Goal: Task Accomplishment & Management: Manage account settings

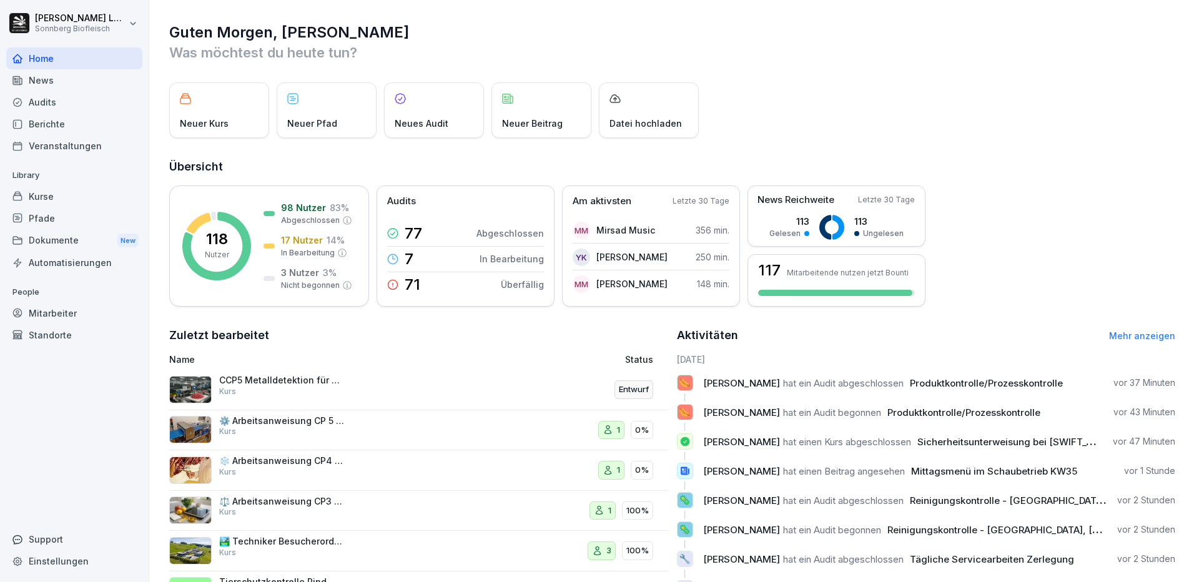
click at [54, 134] on div "Berichte" at bounding box center [74, 124] width 136 height 22
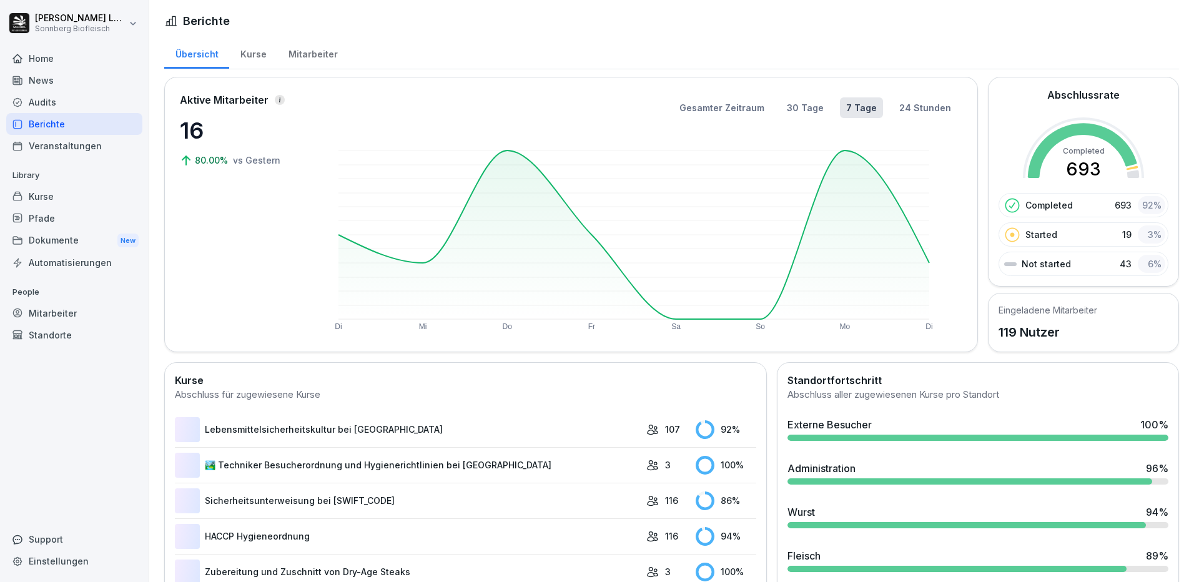
click at [57, 142] on div "Veranstaltungen" at bounding box center [74, 146] width 136 height 22
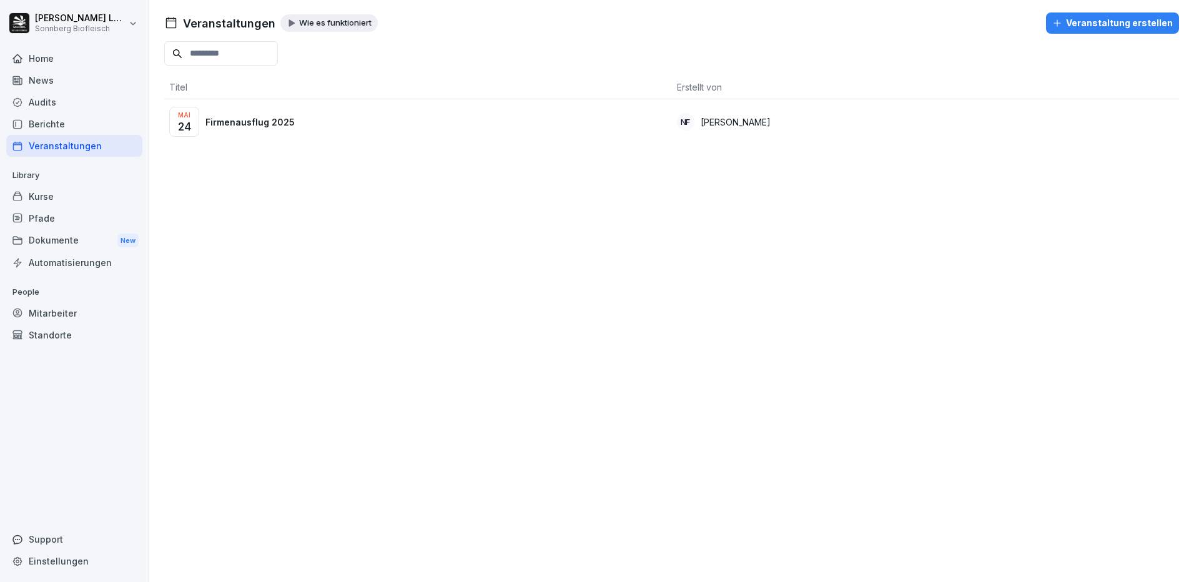
click at [74, 311] on div "Mitarbeiter" at bounding box center [74, 313] width 136 height 22
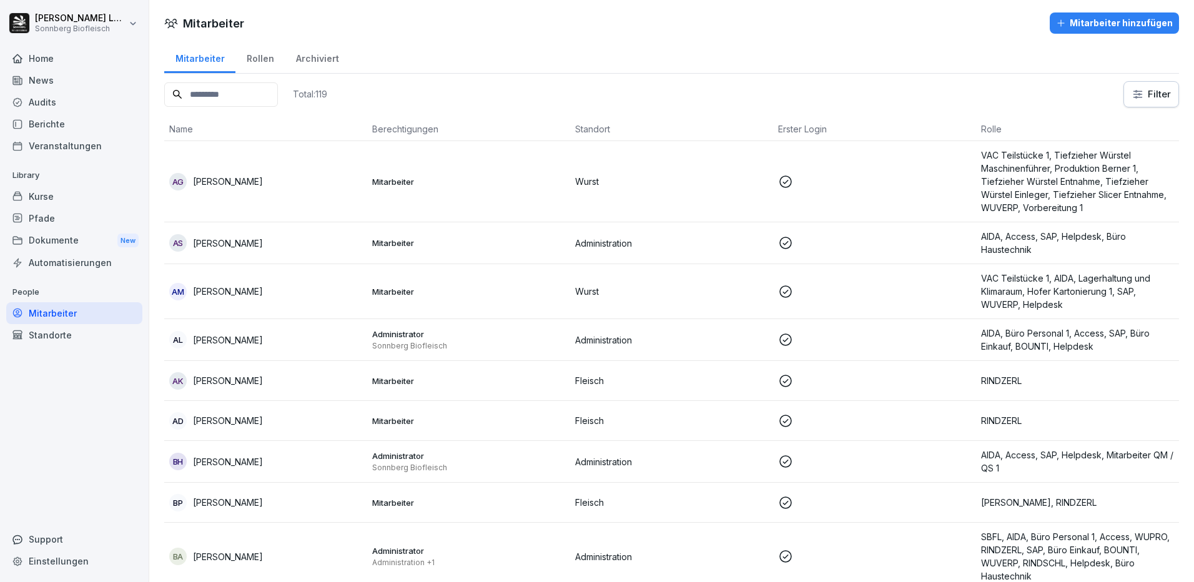
click at [320, 56] on div "Archiviert" at bounding box center [317, 57] width 65 height 32
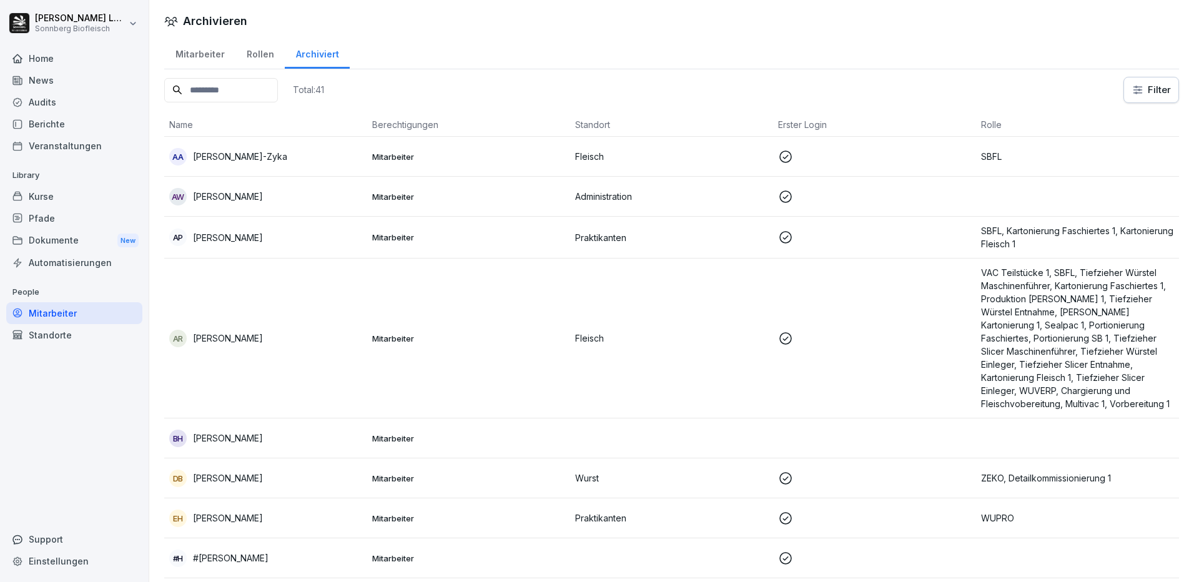
click at [276, 92] on input at bounding box center [221, 90] width 114 height 24
type input "*"
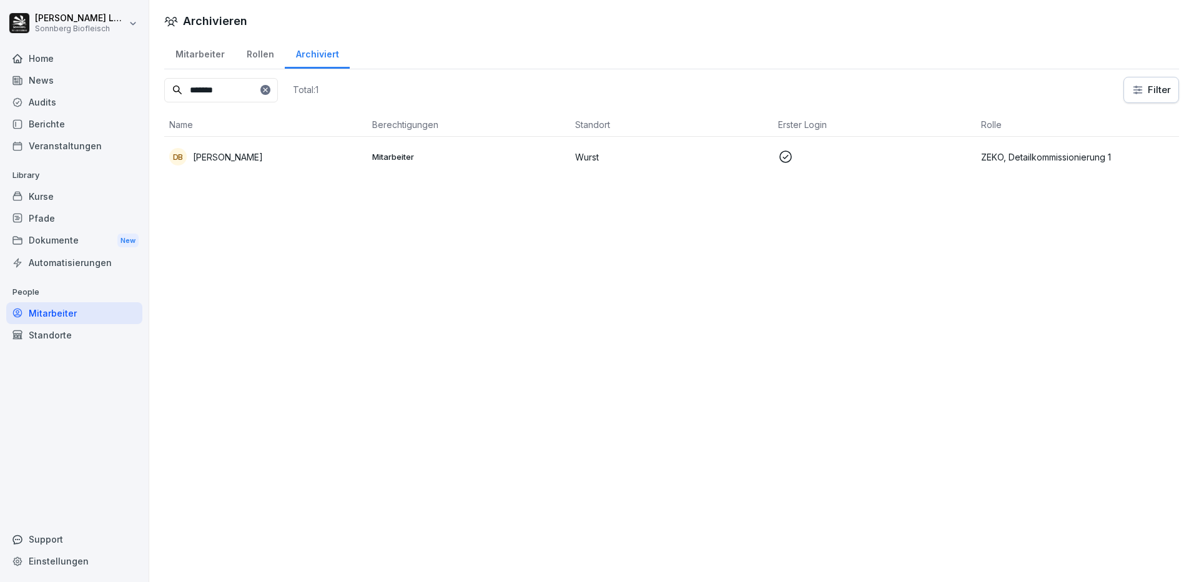
type input "*******"
click at [285, 159] on div "DB [PERSON_NAME]" at bounding box center [265, 156] width 193 height 17
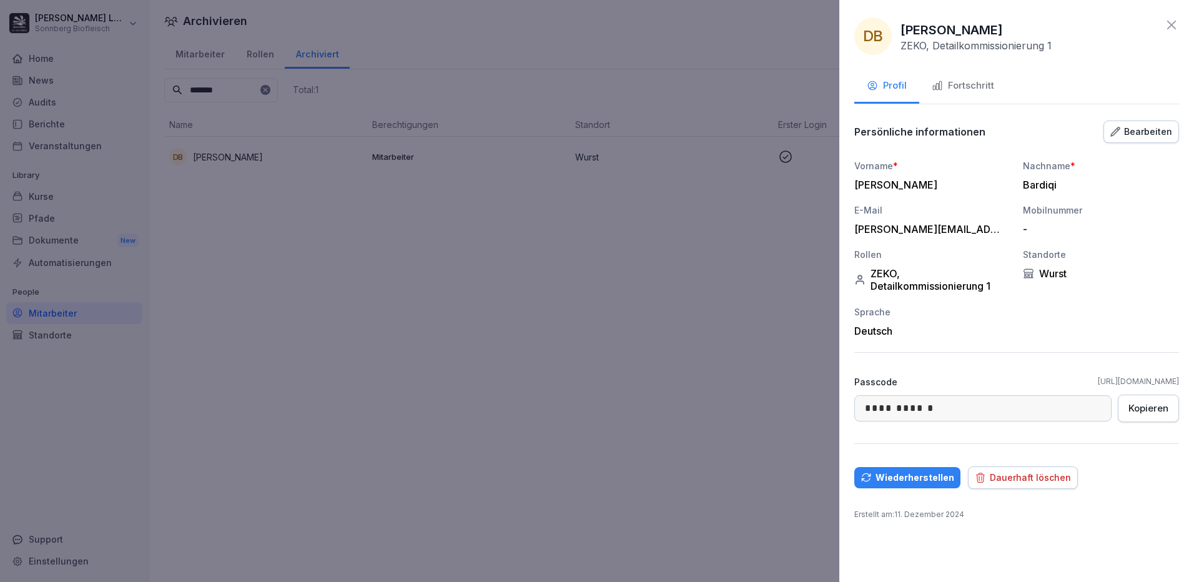
click at [983, 79] on div "Fortschritt" at bounding box center [963, 86] width 62 height 14
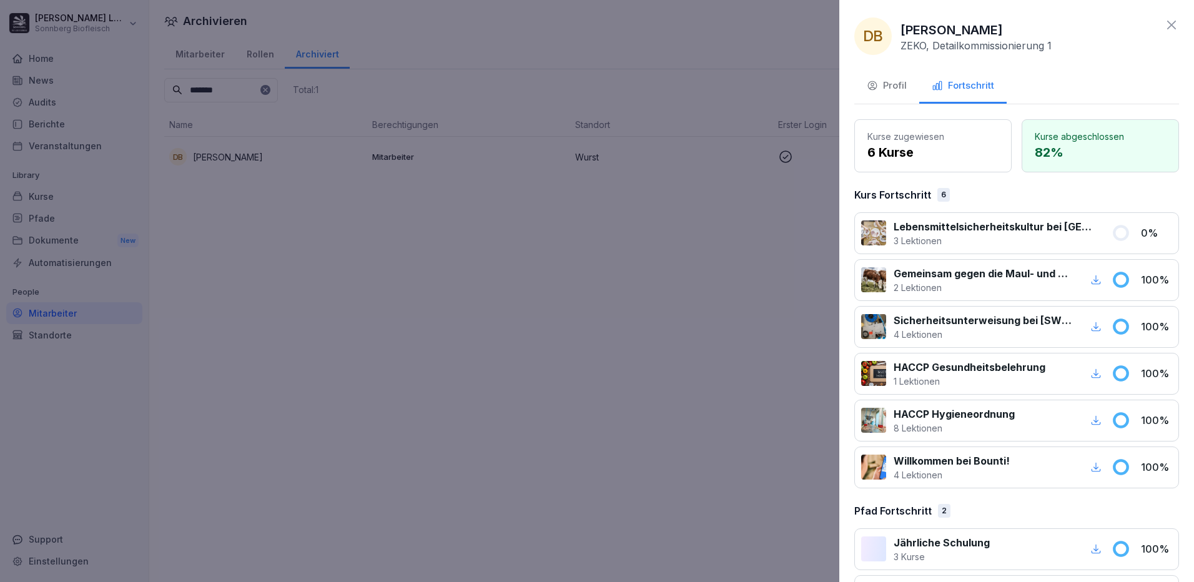
click at [1167, 23] on icon at bounding box center [1171, 25] width 9 height 9
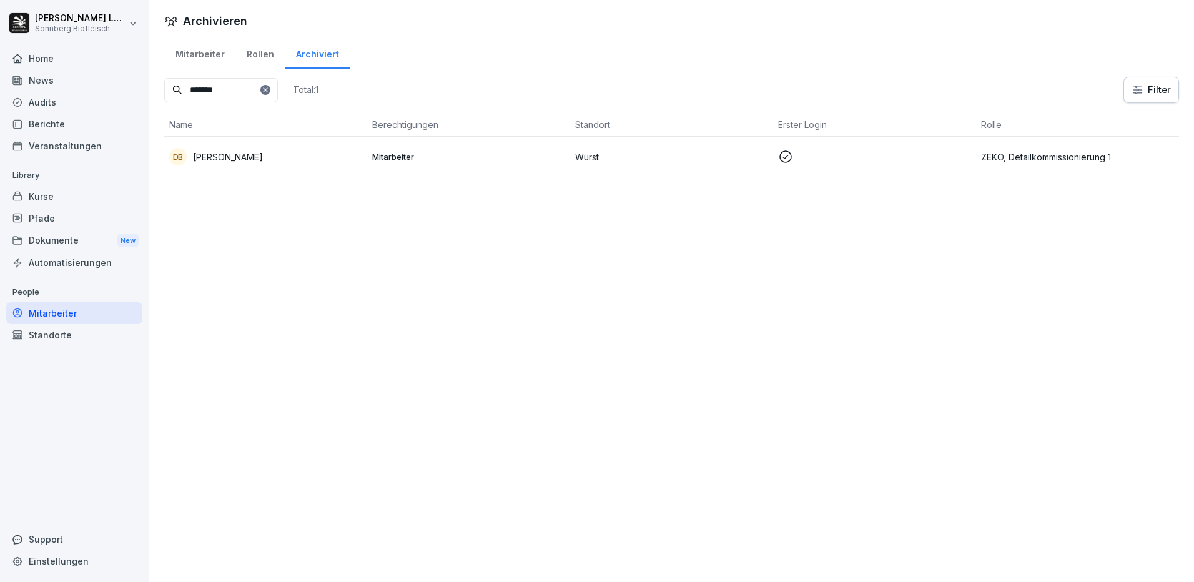
click at [466, 310] on div "Archivieren Mitarbeiter Rollen Archiviert ******* Total: 1 Filter Name Berechti…" at bounding box center [671, 291] width 1045 height 582
click at [269, 92] on icon at bounding box center [265, 89] width 7 height 7
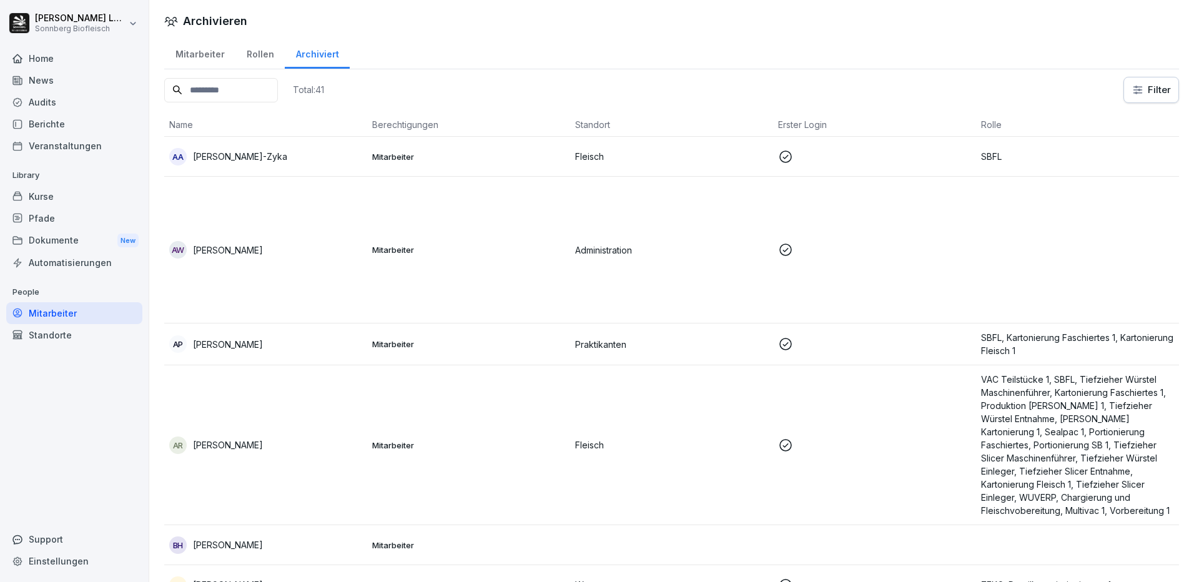
click at [219, 99] on input at bounding box center [221, 90] width 114 height 24
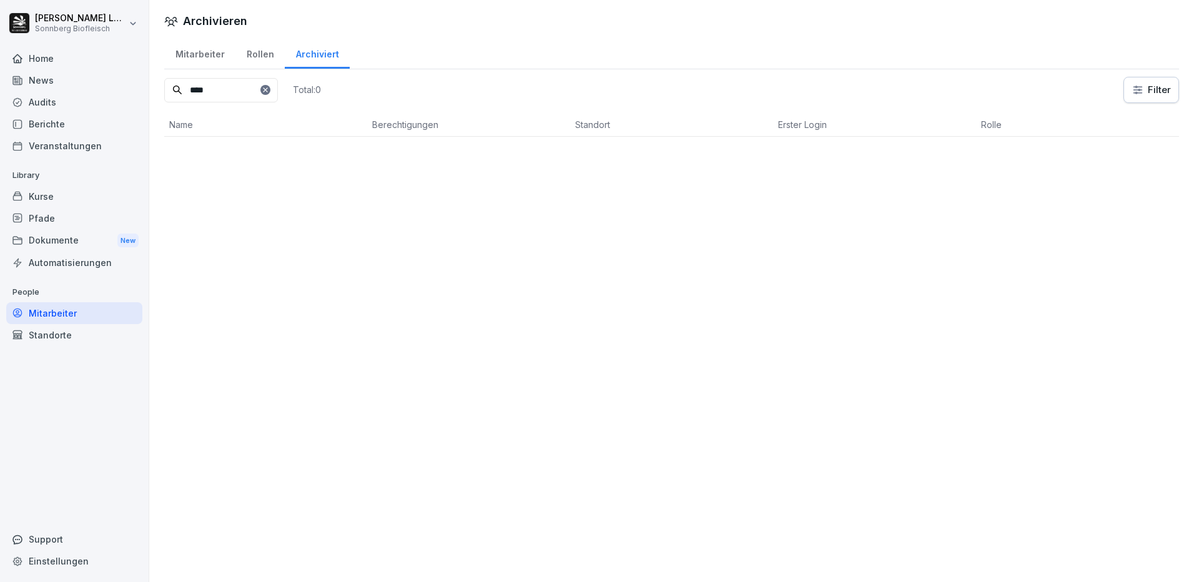
type input "****"
click at [193, 47] on div "Mitarbeiter" at bounding box center [199, 53] width 71 height 32
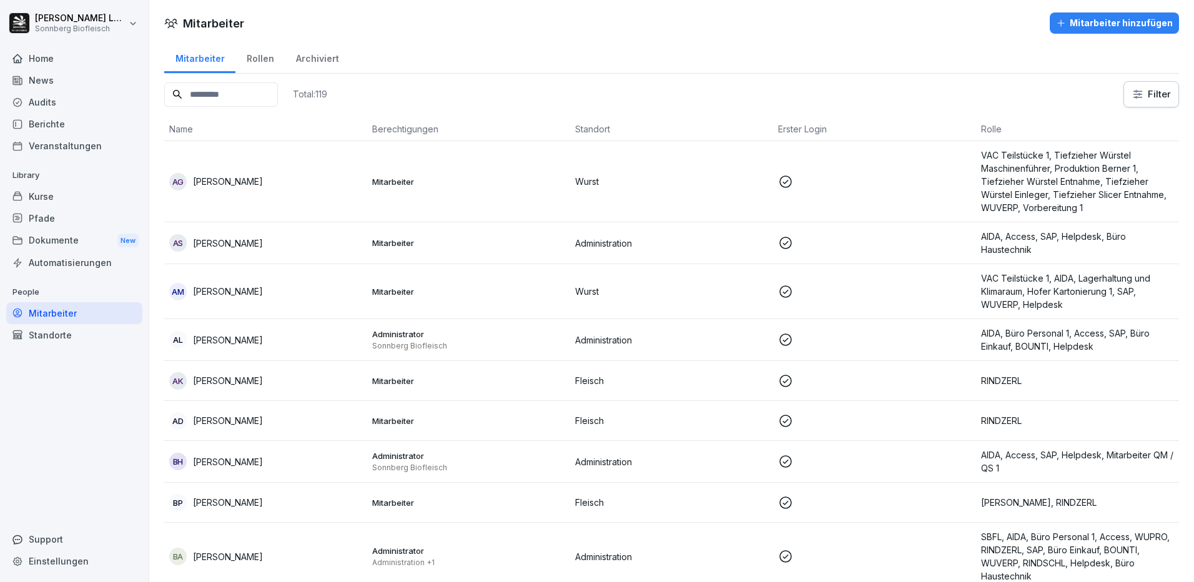
click at [230, 95] on input at bounding box center [221, 94] width 114 height 24
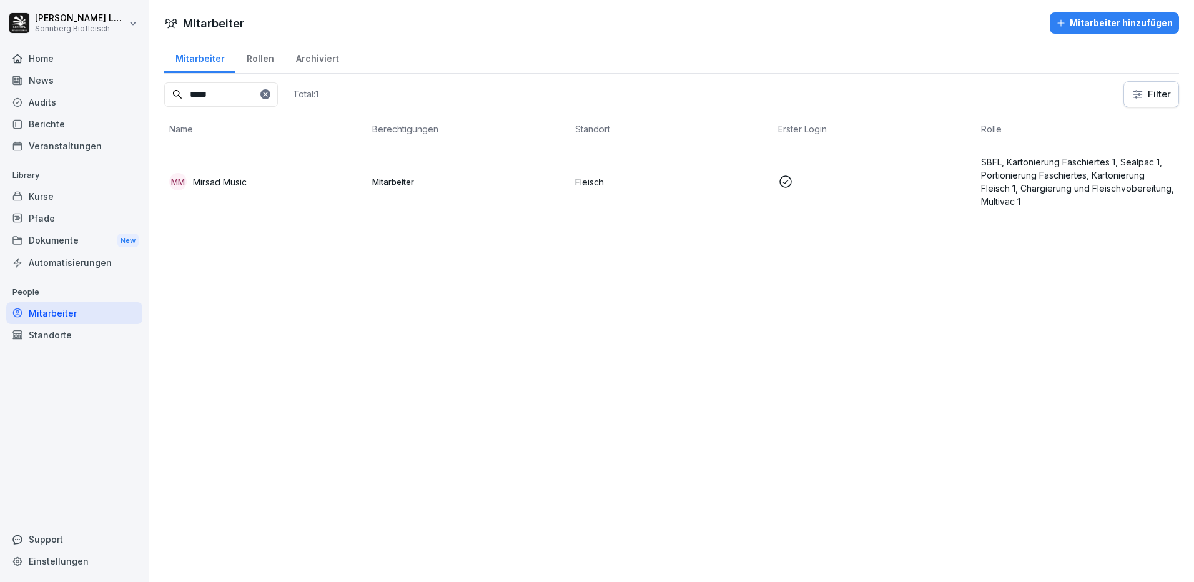
click at [247, 167] on td "MM Mirsad Music" at bounding box center [265, 181] width 203 height 81
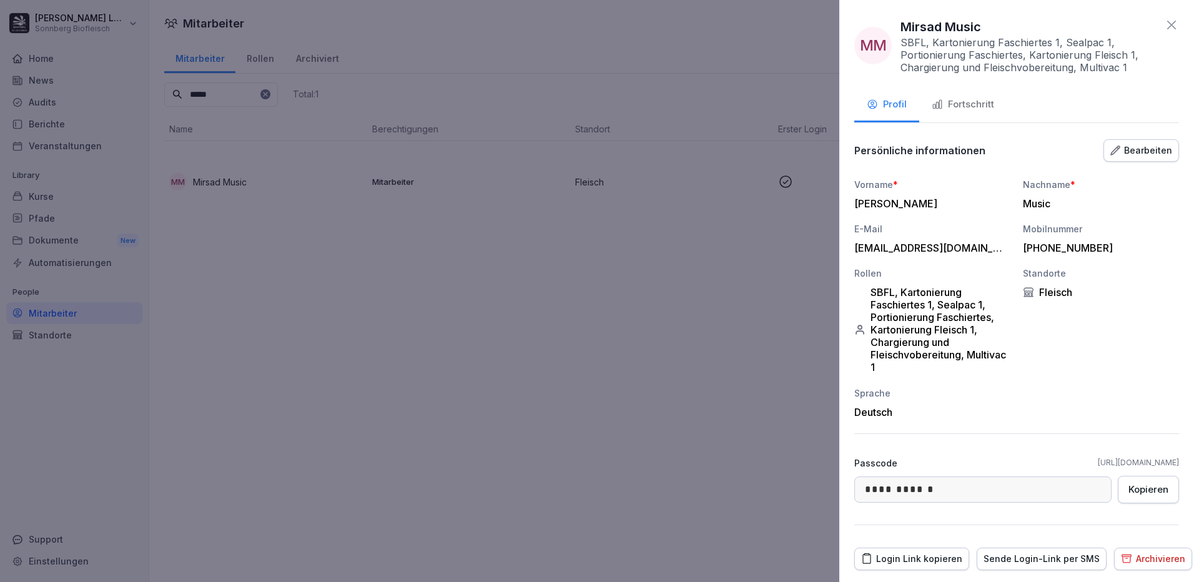
click at [959, 107] on div "Fortschritt" at bounding box center [963, 104] width 62 height 14
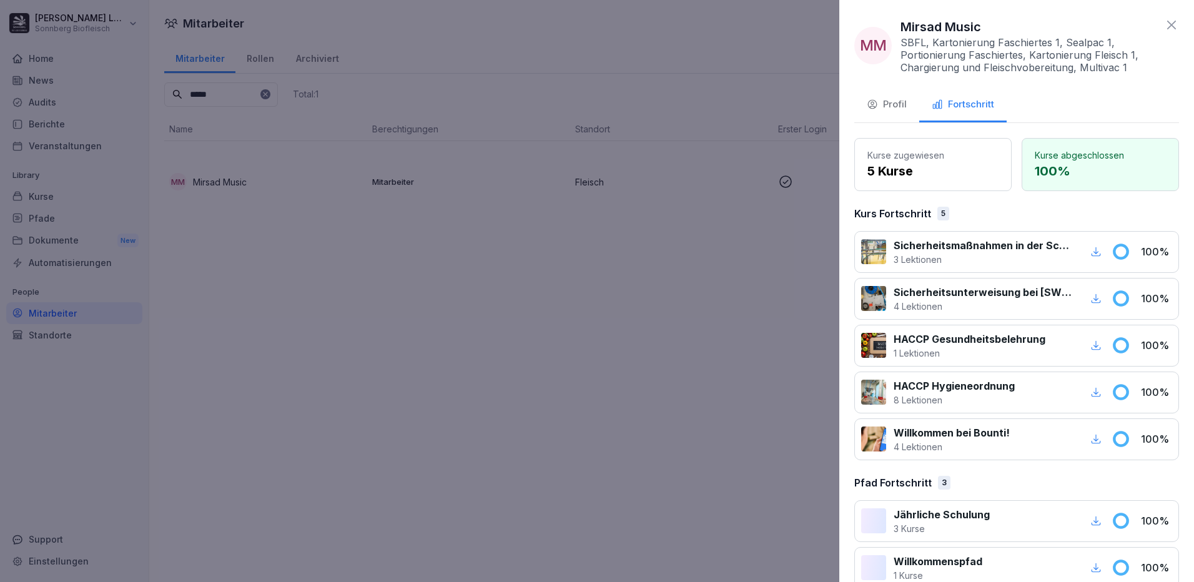
click at [886, 105] on div "Profil" at bounding box center [887, 104] width 40 height 14
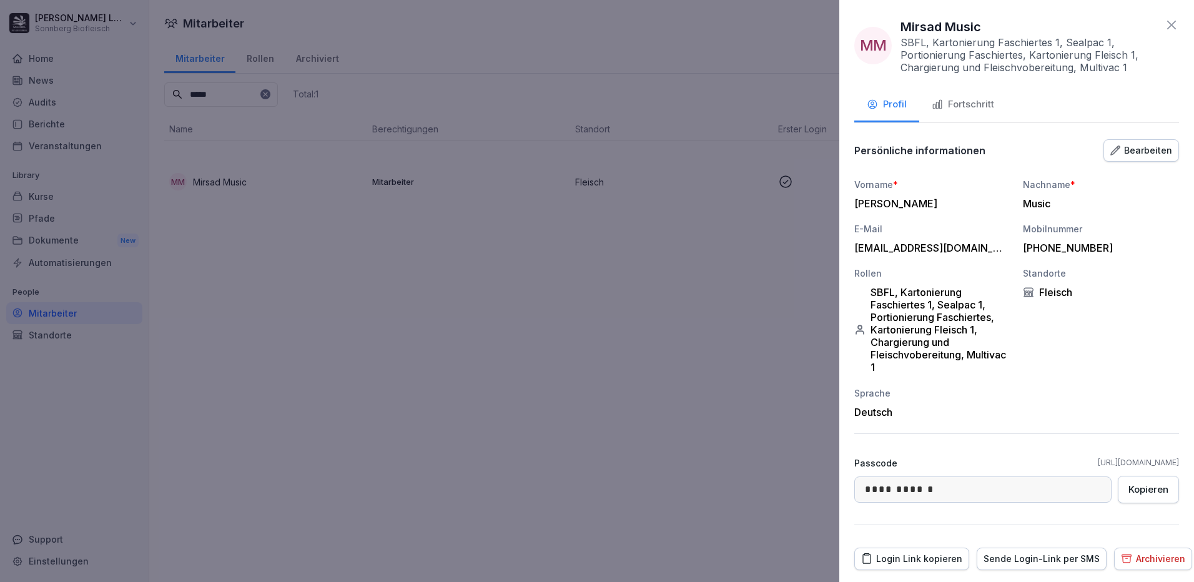
click at [1135, 562] on div "Archivieren" at bounding box center [1153, 559] width 64 height 14
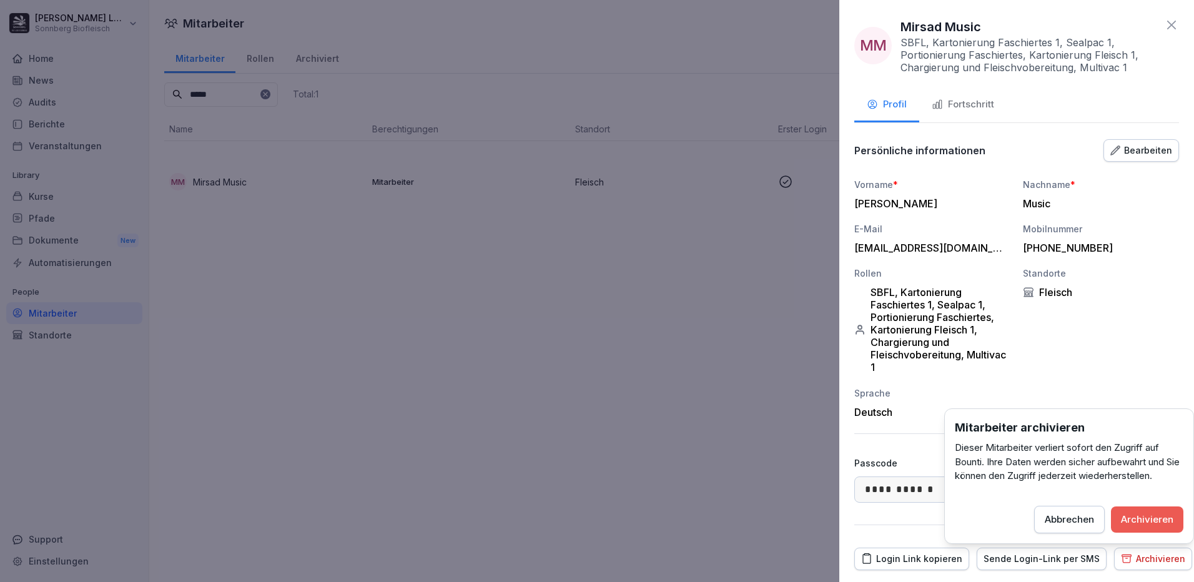
click at [1142, 520] on div "Archivieren" at bounding box center [1147, 520] width 52 height 14
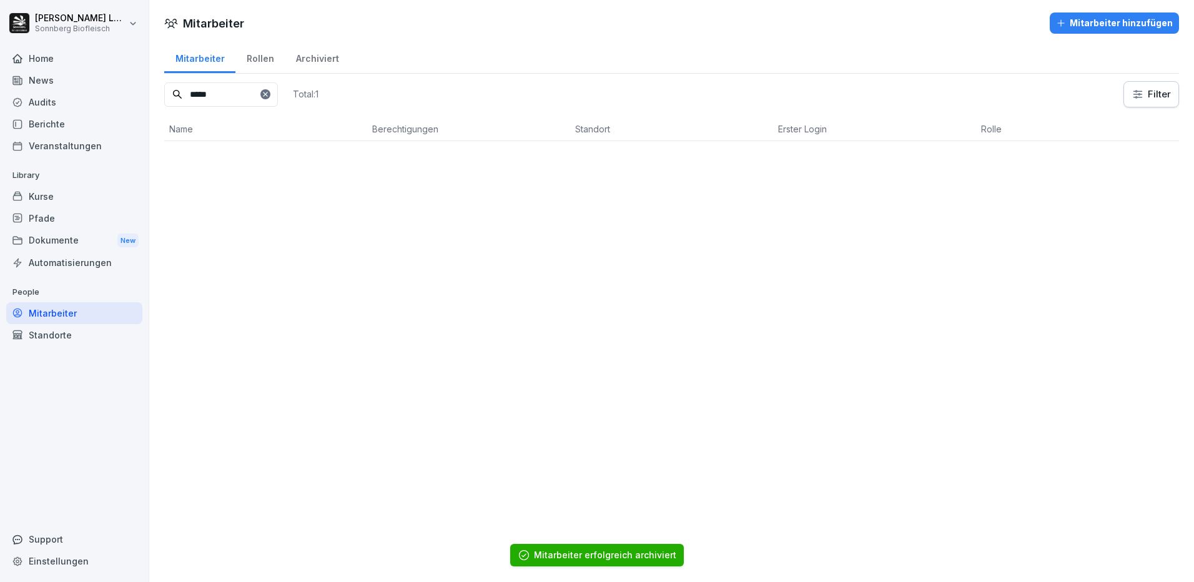
click at [235, 103] on input "*****" at bounding box center [221, 94] width 114 height 24
type input "*"
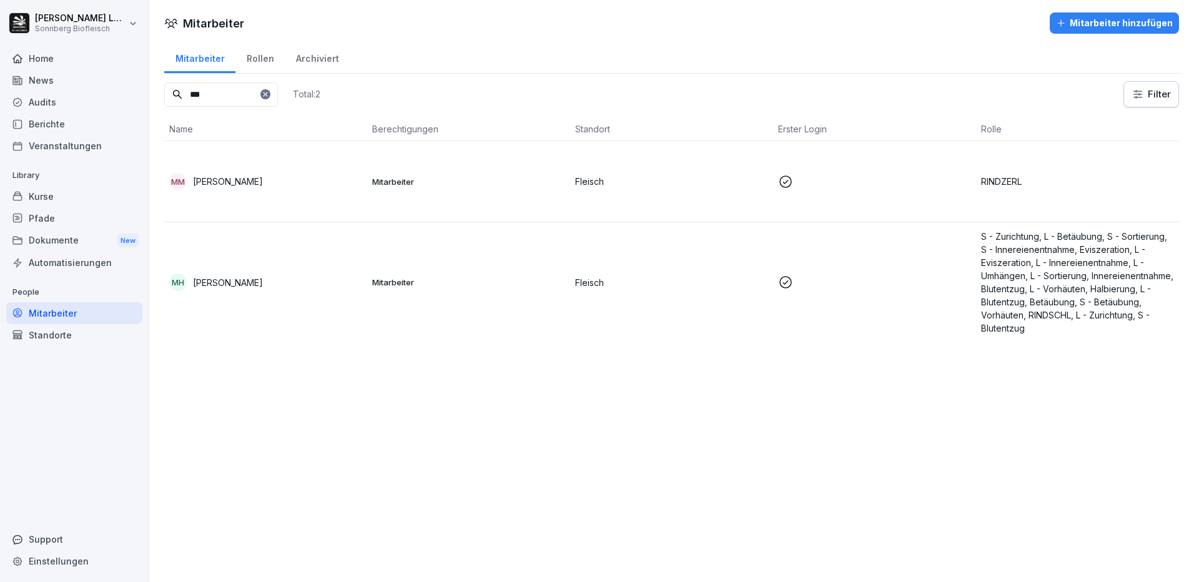
click at [263, 178] on p "[PERSON_NAME]" at bounding box center [228, 181] width 70 height 13
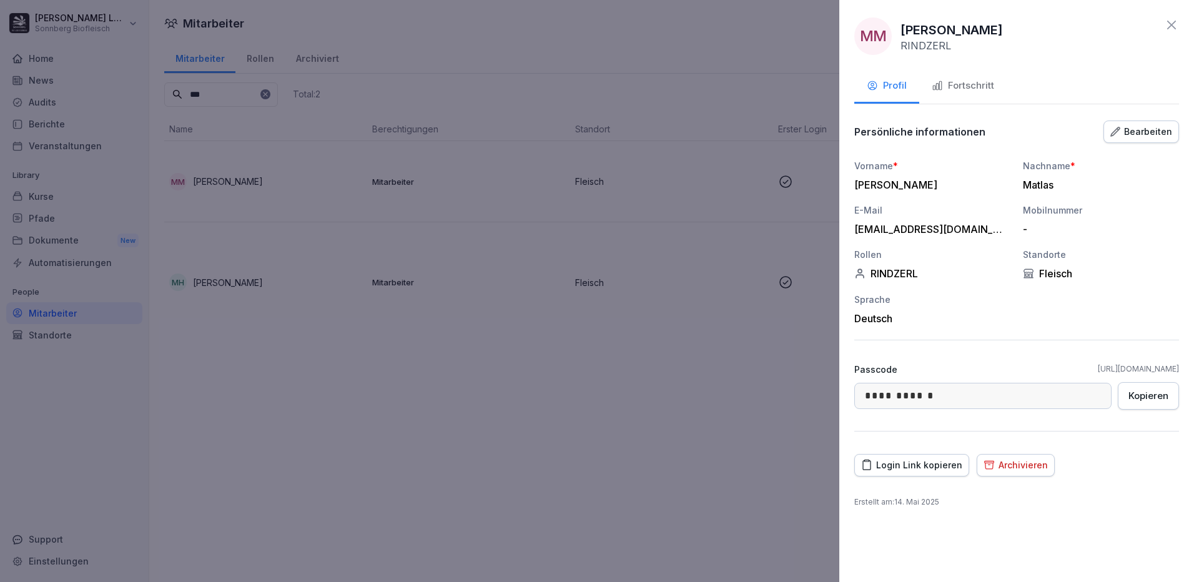
click at [1022, 460] on div "Archivieren" at bounding box center [1016, 465] width 64 height 14
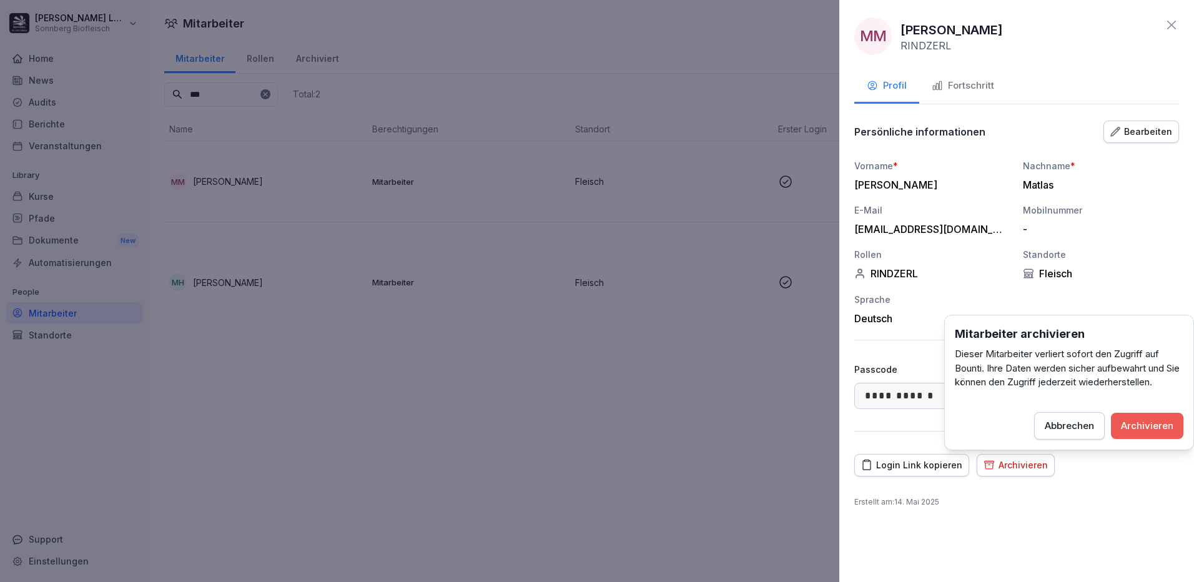
click at [1144, 423] on div "Archivieren" at bounding box center [1147, 426] width 52 height 14
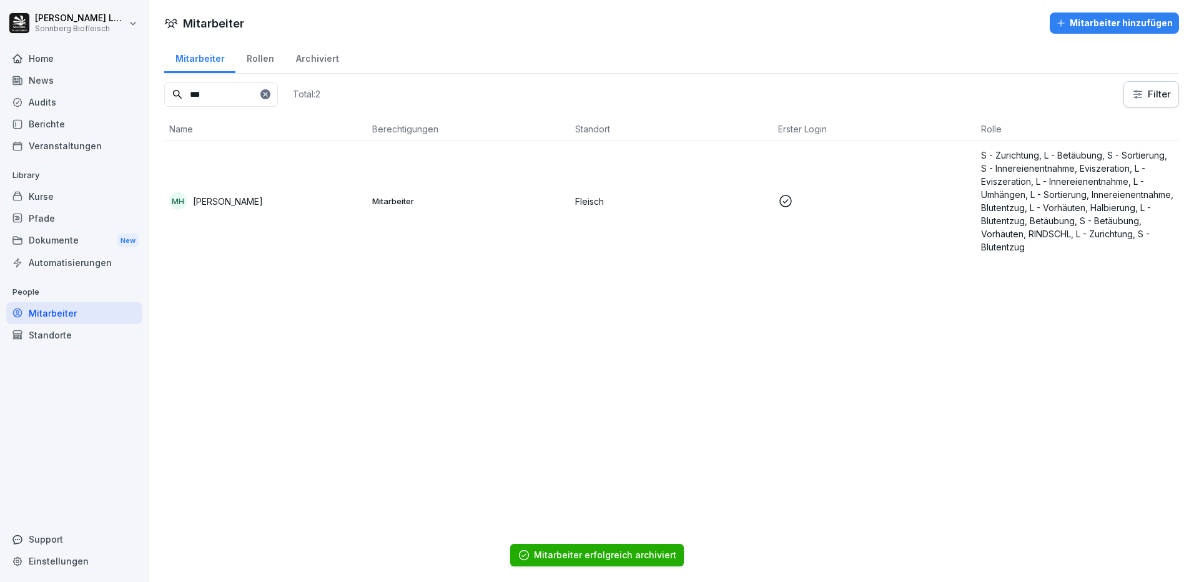
click at [247, 97] on input "***" at bounding box center [221, 94] width 114 height 24
type input "*"
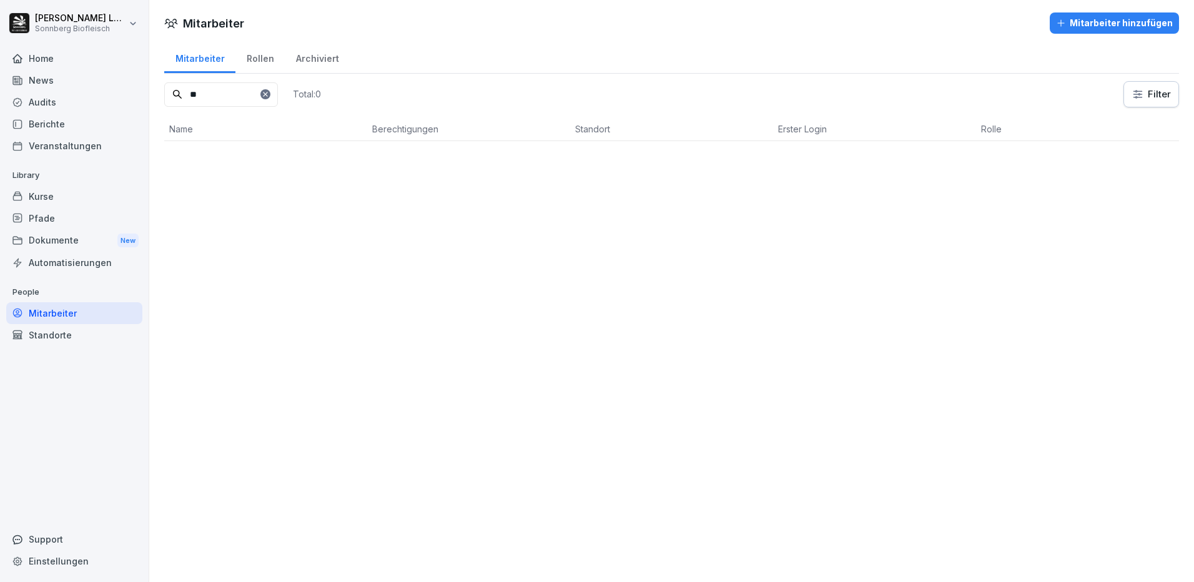
type input "*"
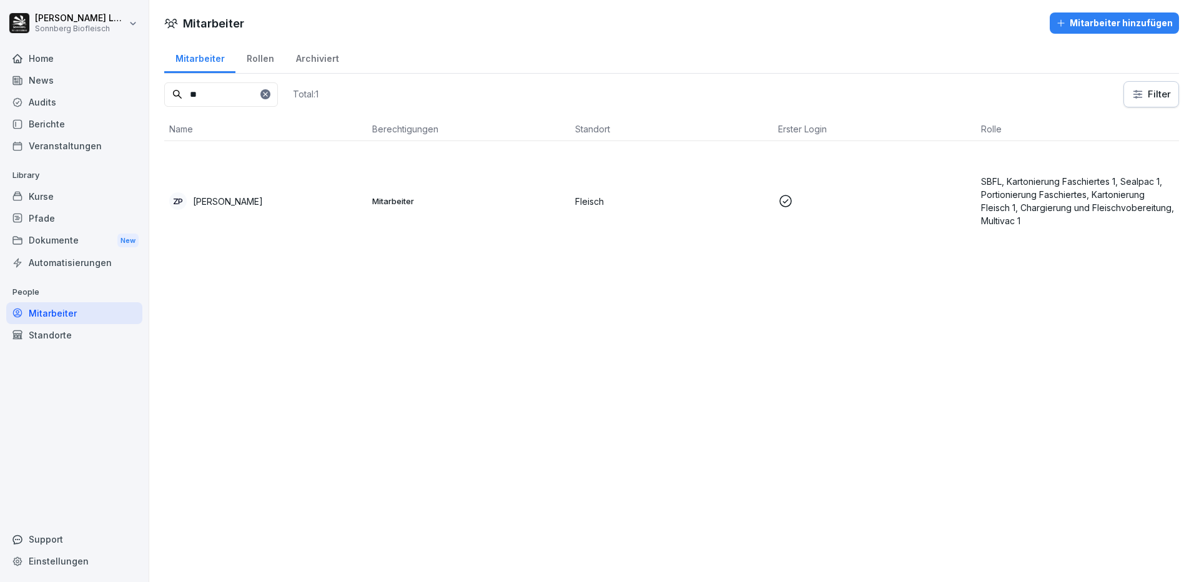
type input "*"
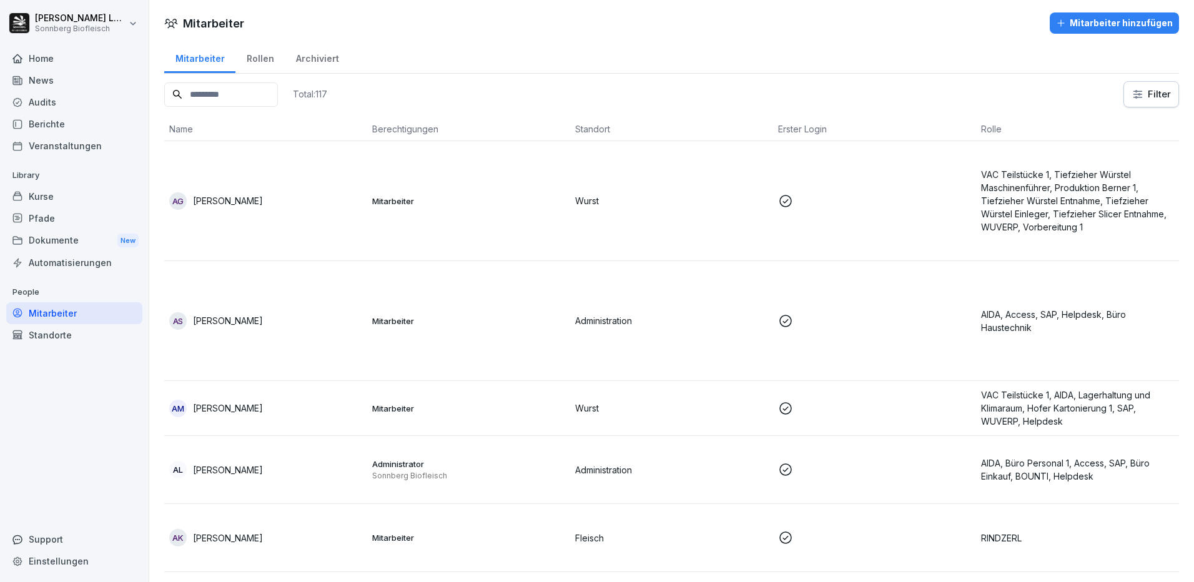
click at [218, 82] on input at bounding box center [221, 94] width 114 height 24
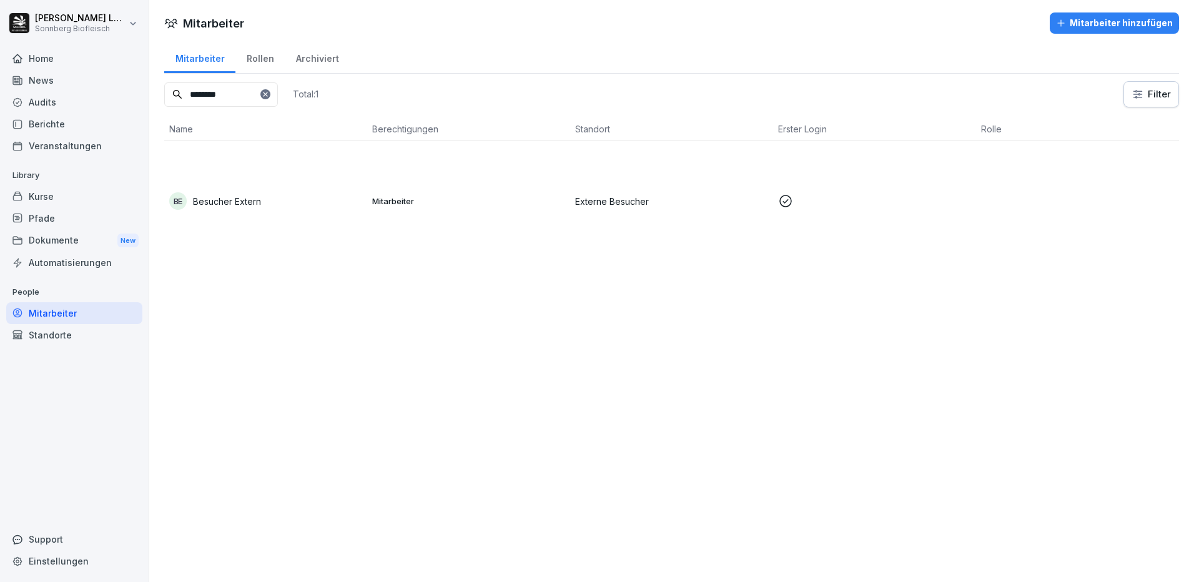
type input "********"
click at [296, 188] on td "BE Besucher Extern" at bounding box center [265, 201] width 203 height 120
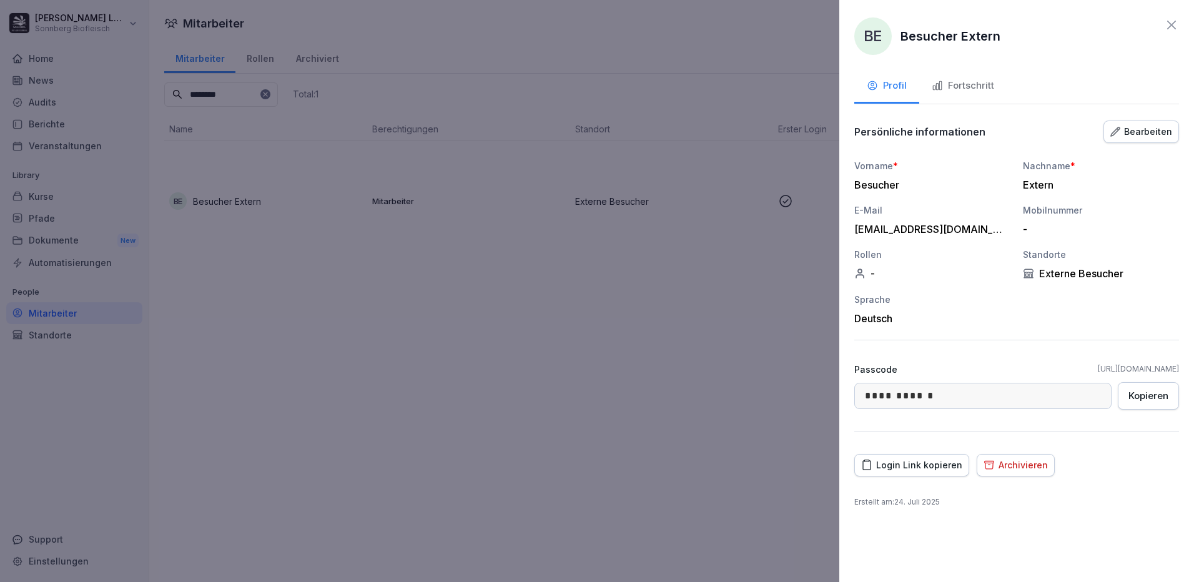
click at [954, 86] on div "Fortschritt" at bounding box center [963, 86] width 62 height 14
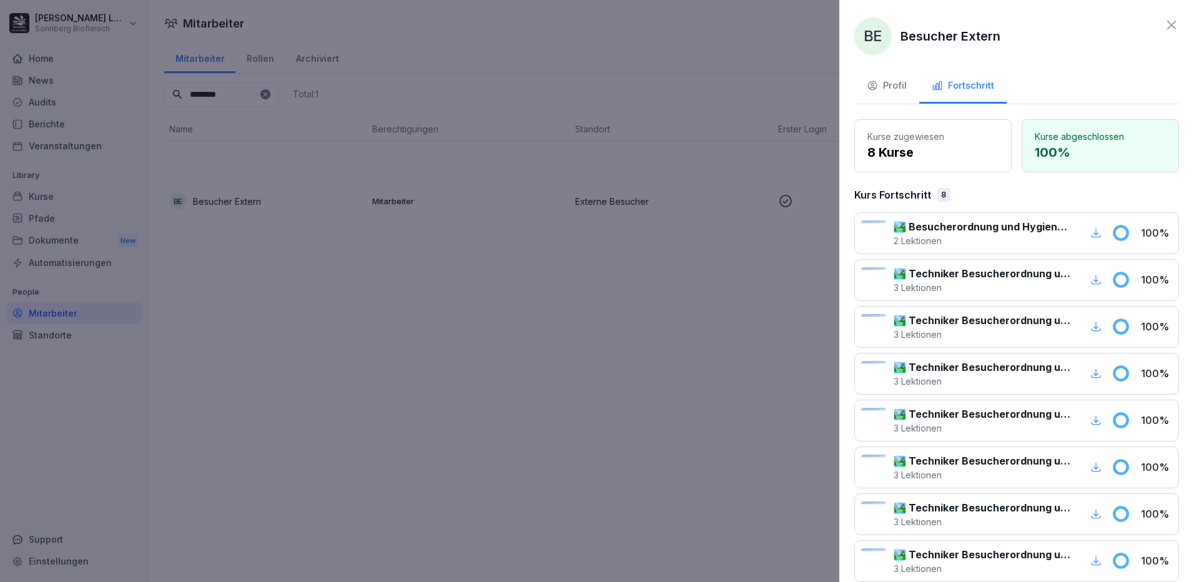
scroll to position [57, 0]
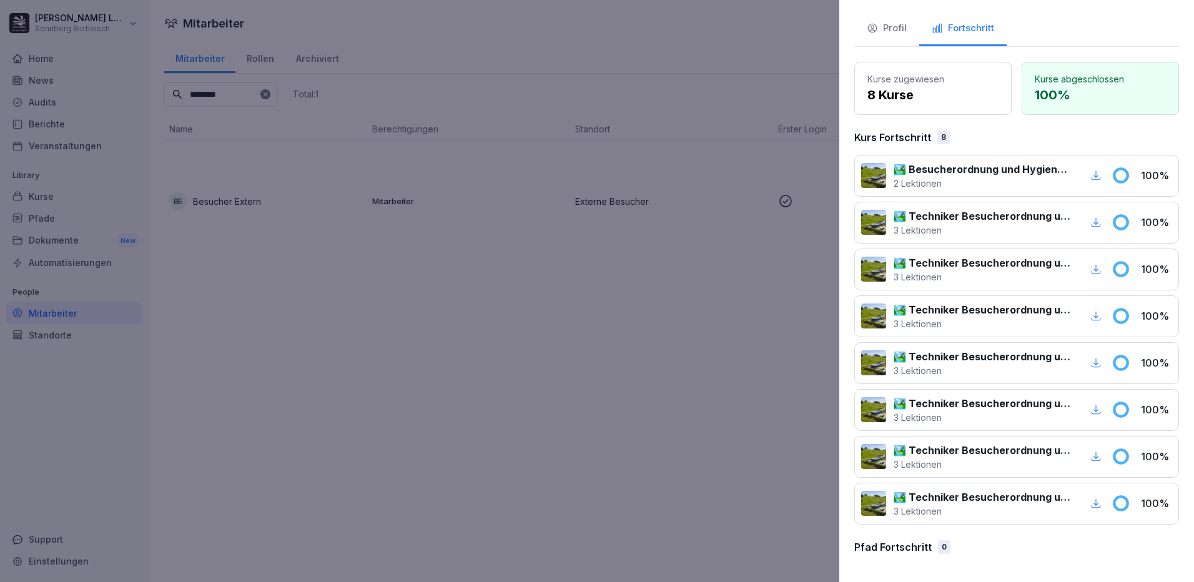
click at [654, 354] on div at bounding box center [597, 291] width 1194 height 582
